Goal: Find specific page/section: Find specific page/section

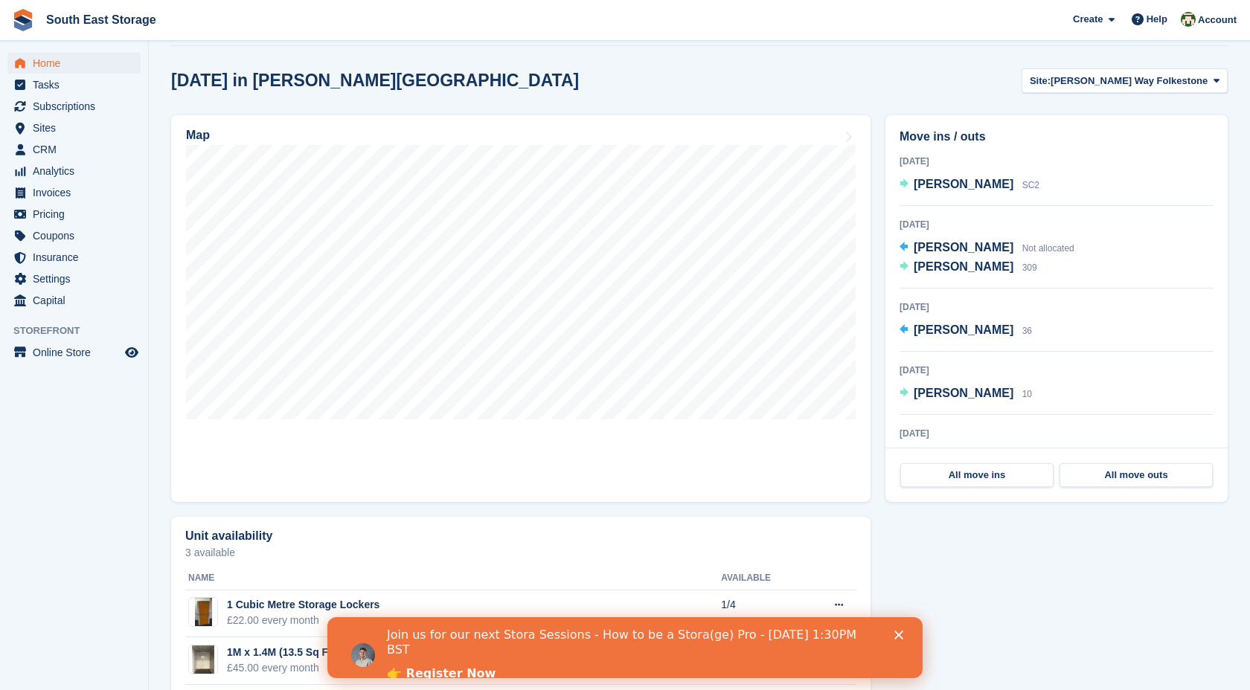
click at [622, 71] on div "[DATE] in [PERSON_NAME][GEOGRAPHIC_DATA] Site: [PERSON_NAME][GEOGRAPHIC_DATA] […" at bounding box center [699, 80] width 1056 height 25
